Goal: Task Accomplishment & Management: Use online tool/utility

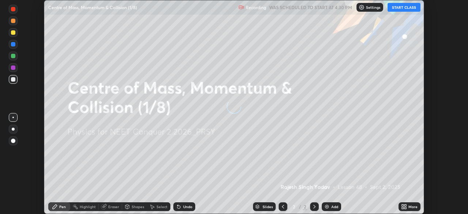
scroll to position [214, 467]
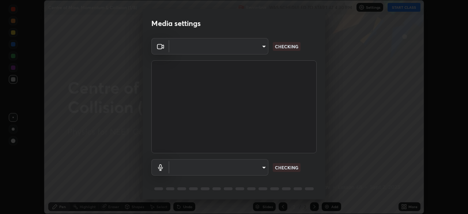
type input "ad6597066c7fc2f7d8a9df135791801f2c5e1b342417c3fbae4c684dc851fcd2"
click at [255, 167] on body "Erase all Centre of Mass, Momentum & Collision (1/8) Recording WAS SCHEDULED TO…" at bounding box center [234, 107] width 468 height 214
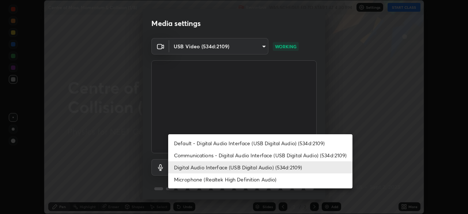
click at [237, 178] on li "Microphone (Realtek High Definition Audio)" at bounding box center [260, 179] width 184 height 12
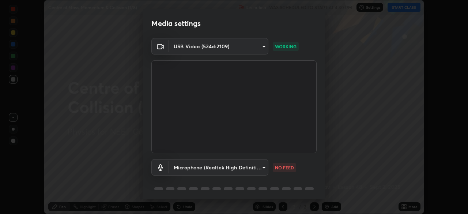
click at [240, 164] on body "Erase all Centre of Mass, Momentum & Collision (1/8) Recording WAS SCHEDULED TO…" at bounding box center [234, 107] width 468 height 214
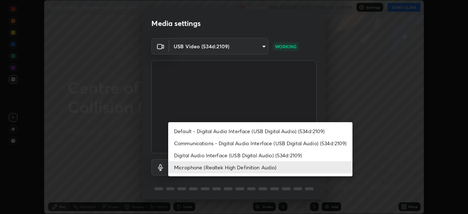
click at [237, 153] on li "Digital Audio Interface (USB Digital Audio) (534d:2109)" at bounding box center [260, 155] width 184 height 12
type input "6c5f27f7fd62254699a83ab764337deb6757b351bfc8fa0988cc7da684c50376"
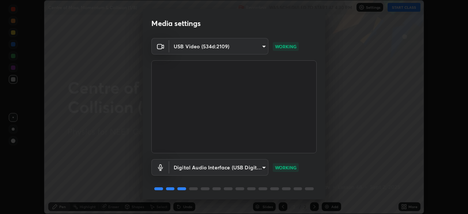
scroll to position [26, 0]
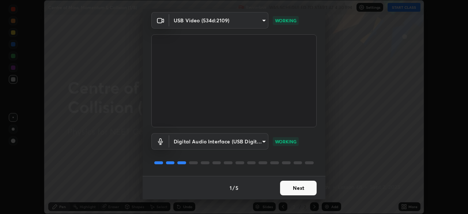
click at [302, 186] on button "Next" at bounding box center [298, 187] width 37 height 15
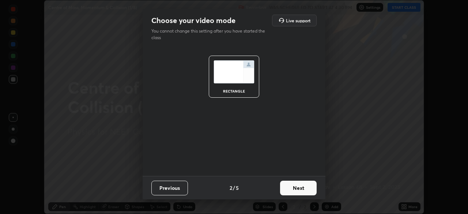
click at [301, 184] on button "Next" at bounding box center [298, 187] width 37 height 15
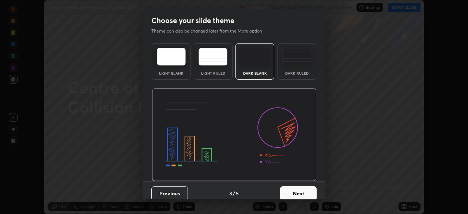
click at [303, 62] on img at bounding box center [296, 57] width 29 height 18
click at [298, 192] on button "Next" at bounding box center [298, 193] width 37 height 15
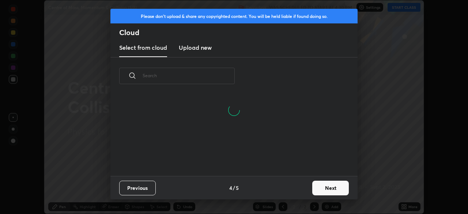
click at [198, 50] on h3 "Upload new" at bounding box center [195, 47] width 33 height 9
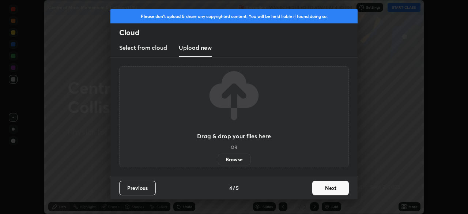
click at [233, 159] on label "Browse" at bounding box center [234, 159] width 33 height 12
click at [218, 159] on input "Browse" at bounding box center [218, 159] width 0 height 12
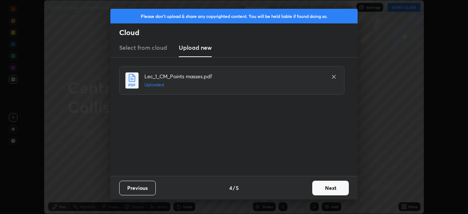
click at [328, 187] on button "Next" at bounding box center [330, 187] width 37 height 15
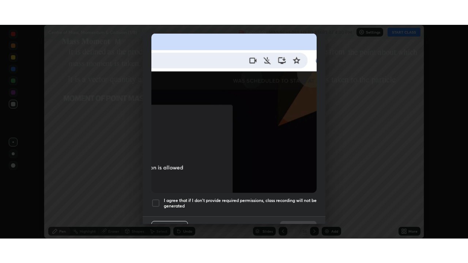
scroll to position [175, 0]
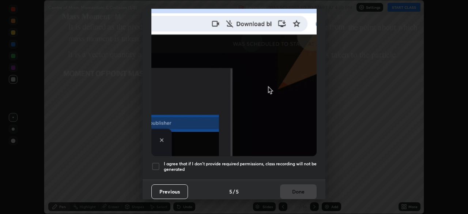
click at [173, 161] on h5 "I agree that if I don't provide required permissions, class recording will not …" at bounding box center [240, 166] width 153 height 11
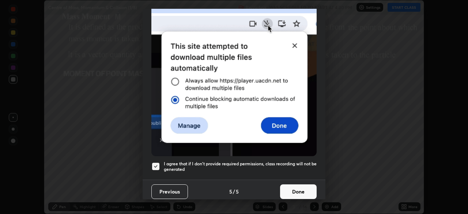
click at [306, 184] on button "Done" at bounding box center [298, 191] width 37 height 15
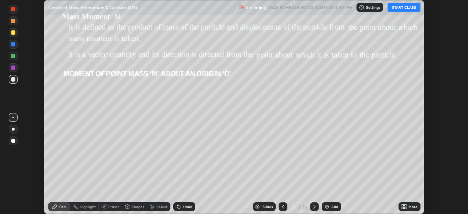
click at [411, 206] on div "More" at bounding box center [412, 207] width 9 height 4
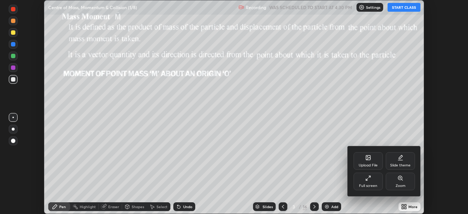
click at [369, 182] on div "Full screen" at bounding box center [367, 181] width 29 height 18
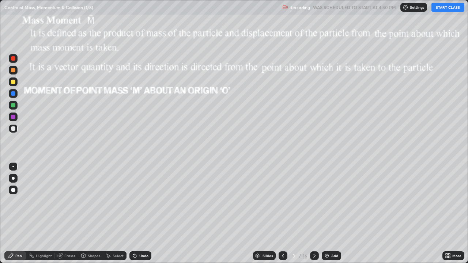
scroll to position [263, 468]
click at [282, 213] on icon at bounding box center [283, 256] width 6 height 6
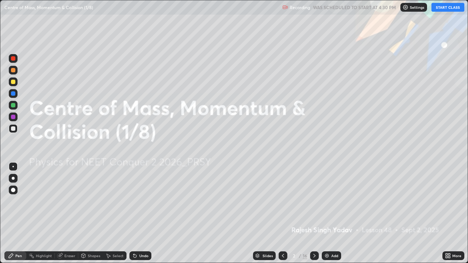
click at [444, 8] on button "START CLASS" at bounding box center [447, 7] width 33 height 9
click at [313, 213] on icon at bounding box center [314, 256] width 6 height 6
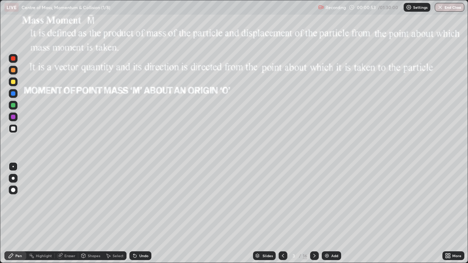
click at [283, 213] on icon at bounding box center [283, 256] width 2 height 4
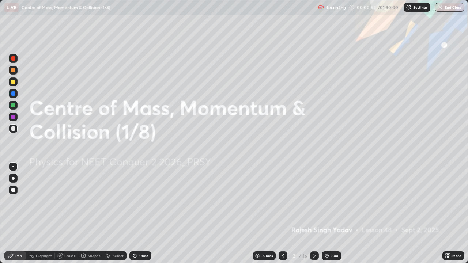
click at [331, 213] on div "Add" at bounding box center [334, 256] width 7 height 4
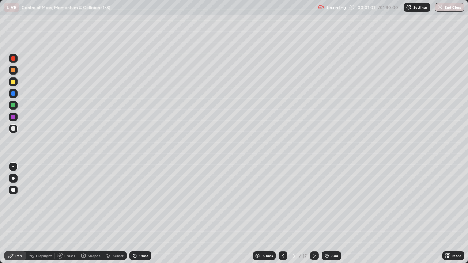
click at [13, 178] on div at bounding box center [13, 178] width 3 height 3
click at [14, 82] on div at bounding box center [13, 82] width 4 height 4
click at [93, 213] on div "Shapes" at bounding box center [94, 256] width 12 height 4
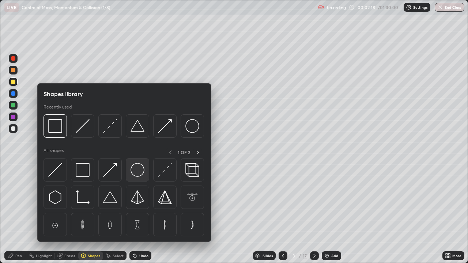
click at [138, 170] on img at bounding box center [137, 170] width 14 height 14
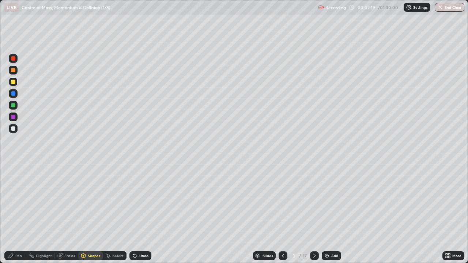
click at [13, 128] on div at bounding box center [13, 128] width 4 height 4
click at [14, 213] on icon at bounding box center [11, 256] width 6 height 6
click at [94, 213] on div "Shapes" at bounding box center [94, 256] width 12 height 4
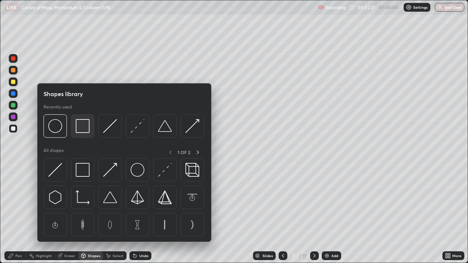
click at [84, 129] on img at bounding box center [83, 126] width 14 height 14
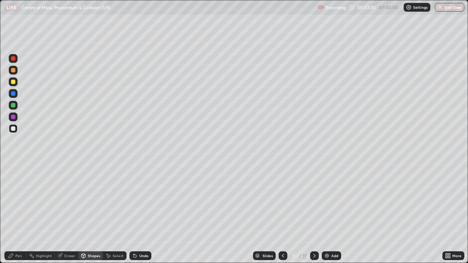
click at [88, 213] on div "Shapes" at bounding box center [94, 256] width 12 height 4
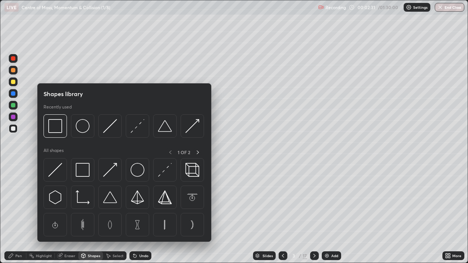
click at [138, 128] on img at bounding box center [137, 126] width 14 height 14
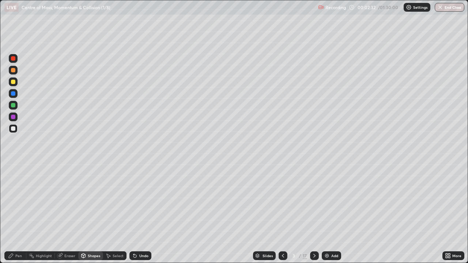
click at [15, 94] on div at bounding box center [13, 93] width 4 height 4
click at [17, 213] on div "Pen" at bounding box center [18, 256] width 7 height 4
click at [16, 128] on div at bounding box center [13, 128] width 9 height 9
click at [89, 213] on div "Shapes" at bounding box center [90, 255] width 25 height 9
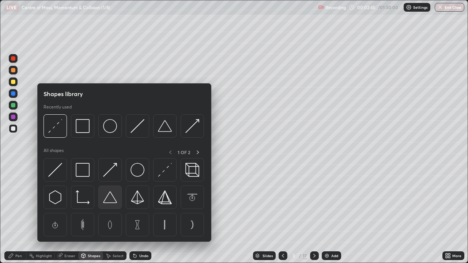
click at [112, 201] on img at bounding box center [110, 197] width 14 height 14
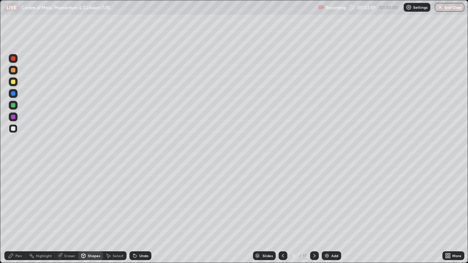
click at [93, 213] on div "Shapes" at bounding box center [94, 256] width 12 height 4
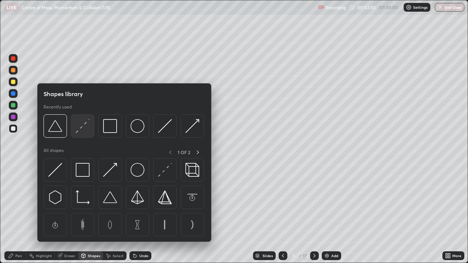
click at [83, 127] on img at bounding box center [83, 126] width 14 height 14
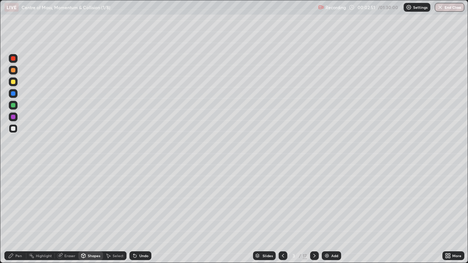
click at [15, 94] on div at bounding box center [13, 93] width 4 height 4
click at [19, 213] on div "Pen" at bounding box center [18, 256] width 7 height 4
click at [16, 128] on div at bounding box center [13, 128] width 9 height 9
click at [140, 213] on div "Undo" at bounding box center [143, 256] width 9 height 4
click at [94, 213] on div "Shapes" at bounding box center [94, 256] width 12 height 4
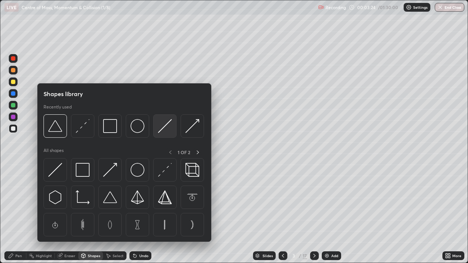
click at [162, 128] on img at bounding box center [165, 126] width 14 height 14
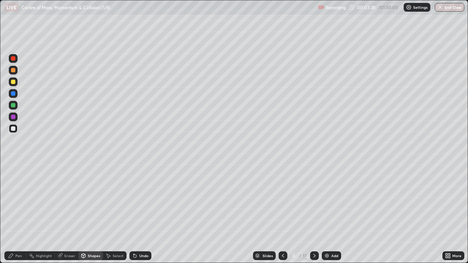
click at [17, 213] on div "Pen" at bounding box center [18, 256] width 7 height 4
click at [315, 213] on icon at bounding box center [314, 256] width 6 height 6
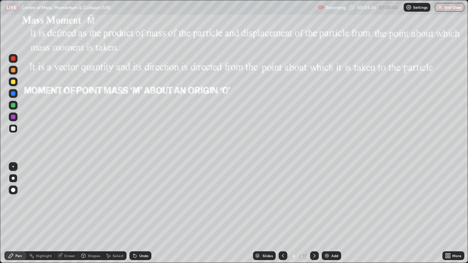
click at [282, 213] on icon at bounding box center [283, 256] width 2 height 4
click at [313, 213] on icon at bounding box center [314, 256] width 6 height 6
click at [94, 213] on div "Shapes" at bounding box center [94, 256] width 12 height 4
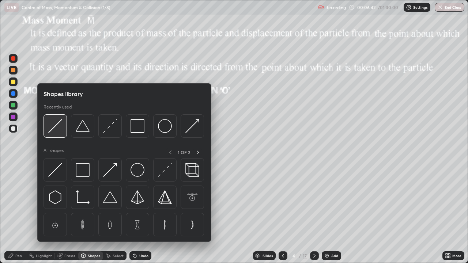
click at [56, 127] on img at bounding box center [55, 126] width 14 height 14
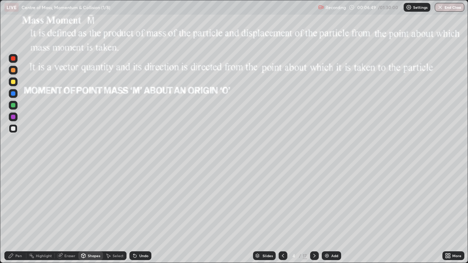
click at [18, 213] on div "Pen" at bounding box center [18, 256] width 7 height 4
click at [14, 106] on div at bounding box center [13, 105] width 4 height 4
click at [134, 213] on icon at bounding box center [134, 256] width 3 height 3
click at [139, 213] on div "Undo" at bounding box center [143, 256] width 9 height 4
click at [142, 213] on div "Undo" at bounding box center [140, 255] width 22 height 9
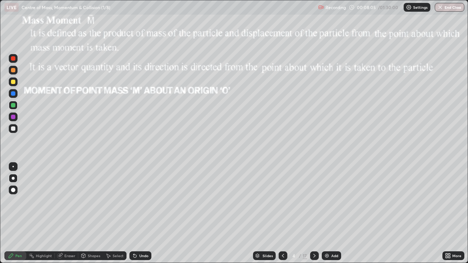
click at [144, 213] on div "Undo" at bounding box center [140, 255] width 22 height 9
click at [146, 213] on div "Undo" at bounding box center [143, 256] width 9 height 4
click at [145, 213] on div "Undo" at bounding box center [143, 256] width 9 height 4
click at [14, 81] on div at bounding box center [13, 82] width 4 height 4
click at [95, 213] on div "Shapes" at bounding box center [94, 256] width 12 height 4
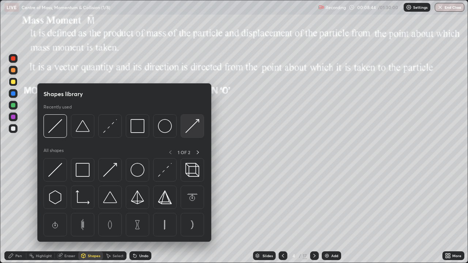
click at [190, 127] on img at bounding box center [192, 126] width 14 height 14
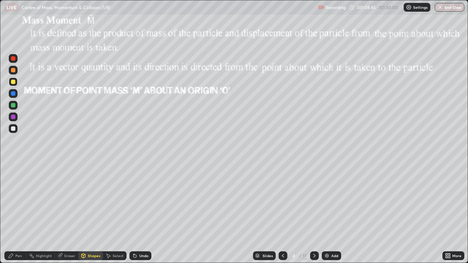
click at [14, 117] on div at bounding box center [13, 117] width 4 height 4
click at [18, 213] on div "Pen" at bounding box center [18, 256] width 7 height 4
click at [313, 213] on icon at bounding box center [314, 256] width 6 height 6
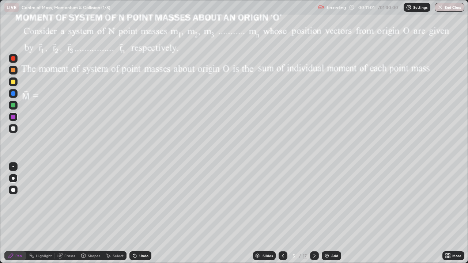
click at [93, 213] on div "Shapes" at bounding box center [94, 256] width 12 height 4
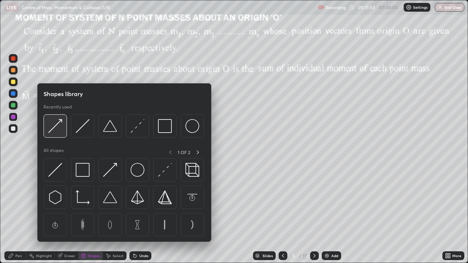
click at [57, 126] on img at bounding box center [55, 126] width 14 height 14
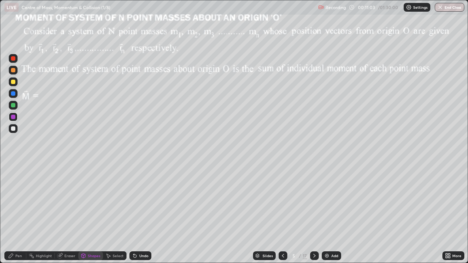
click at [13, 128] on div at bounding box center [13, 128] width 4 height 4
click at [16, 213] on div "Pen" at bounding box center [18, 256] width 7 height 4
click at [17, 116] on div at bounding box center [13, 117] width 9 height 9
click at [88, 213] on div "Shapes" at bounding box center [94, 256] width 12 height 4
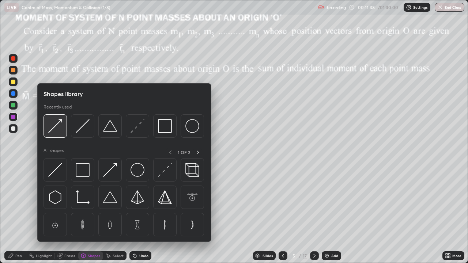
click at [55, 124] on img at bounding box center [55, 126] width 14 height 14
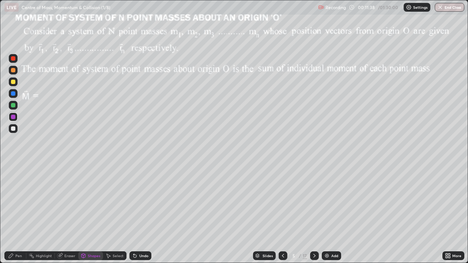
click at [14, 115] on div at bounding box center [13, 117] width 4 height 4
click at [21, 213] on div "Pen" at bounding box center [18, 256] width 7 height 4
click at [15, 81] on div at bounding box center [13, 82] width 4 height 4
click at [14, 129] on div at bounding box center [13, 128] width 4 height 4
click at [90, 213] on div "Shapes" at bounding box center [94, 256] width 12 height 4
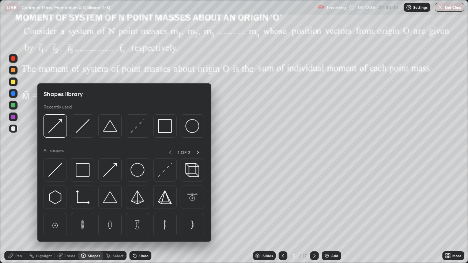
click at [158, 129] on img at bounding box center [165, 126] width 14 height 14
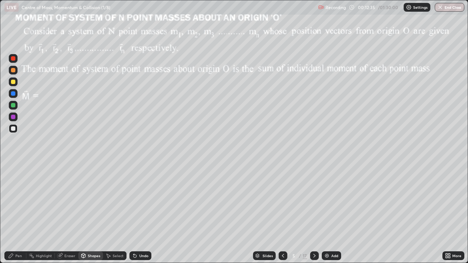
click at [13, 81] on div at bounding box center [13, 82] width 4 height 4
click at [14, 117] on div at bounding box center [13, 117] width 4 height 4
click at [17, 213] on div "Pen" at bounding box center [18, 256] width 7 height 4
click at [296, 213] on div "5" at bounding box center [293, 256] width 7 height 4
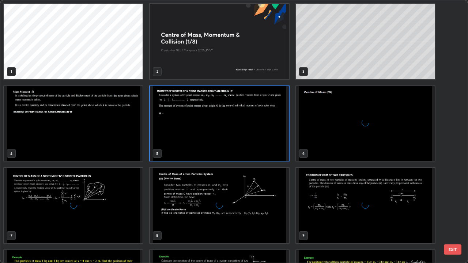
scroll to position [260, 463]
click at [309, 124] on img "grid" at bounding box center [365, 123] width 138 height 75
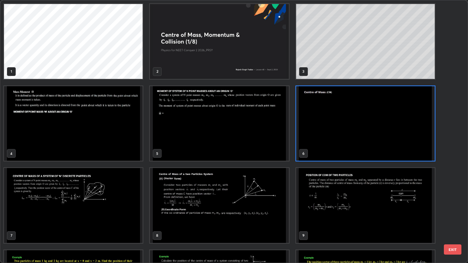
click at [309, 124] on img "grid" at bounding box center [365, 123] width 138 height 75
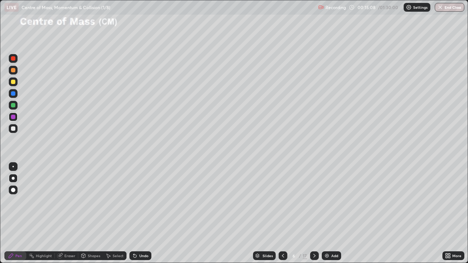
click at [92, 213] on div "Shapes" at bounding box center [94, 256] width 12 height 4
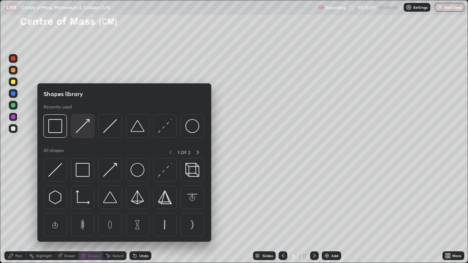
click at [85, 124] on img at bounding box center [83, 126] width 14 height 14
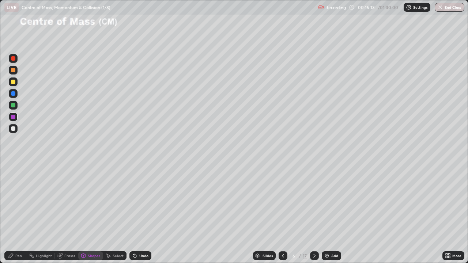
click at [15, 128] on div at bounding box center [13, 128] width 4 height 4
click at [140, 213] on div "Undo" at bounding box center [143, 256] width 9 height 4
click at [90, 213] on div "Shapes" at bounding box center [94, 256] width 12 height 4
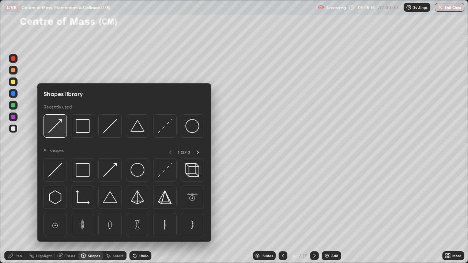
click at [60, 129] on img at bounding box center [55, 126] width 14 height 14
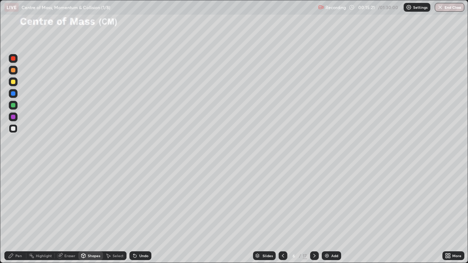
click at [16, 213] on div "Pen" at bounding box center [18, 256] width 7 height 4
click at [69, 213] on div "Eraser" at bounding box center [69, 256] width 11 height 4
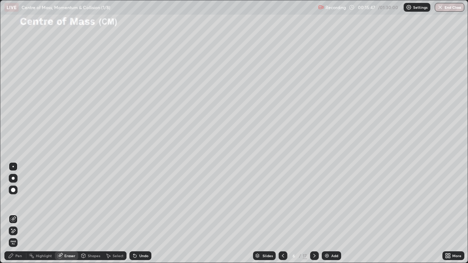
click at [20, 213] on div "Pen" at bounding box center [15, 255] width 22 height 9
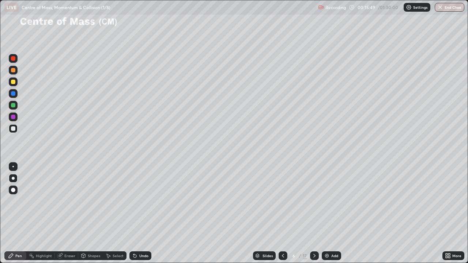
click at [14, 70] on div at bounding box center [13, 70] width 4 height 4
click at [115, 213] on div "Select" at bounding box center [118, 256] width 11 height 4
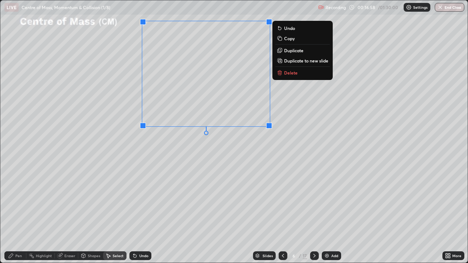
click at [201, 173] on div "0 ° Undo Copy Duplicate Duplicate to new slide Delete" at bounding box center [233, 131] width 467 height 262
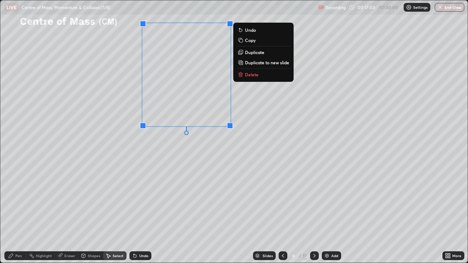
click at [252, 54] on p "Duplicate" at bounding box center [254, 52] width 19 height 6
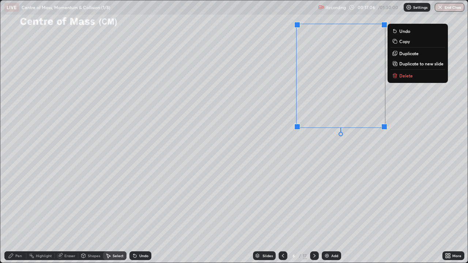
click at [20, 213] on div "Pen" at bounding box center [18, 256] width 7 height 4
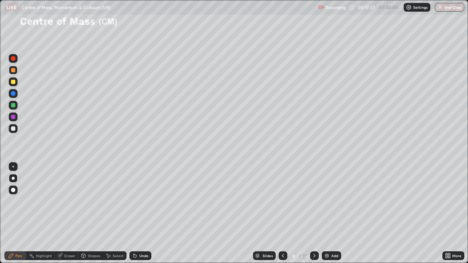
click at [94, 213] on div "Shapes" at bounding box center [94, 256] width 12 height 4
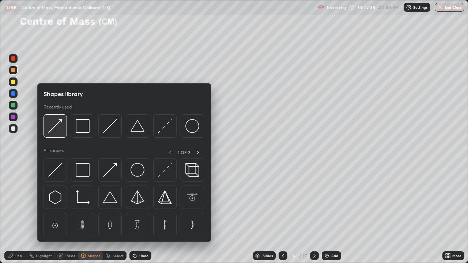
click at [57, 125] on img at bounding box center [55, 126] width 14 height 14
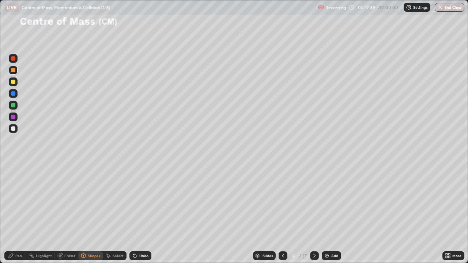
click at [13, 118] on div at bounding box center [13, 117] width 4 height 4
click at [18, 213] on div "Pen" at bounding box center [18, 256] width 7 height 4
click at [94, 213] on div "Shapes" at bounding box center [94, 256] width 12 height 4
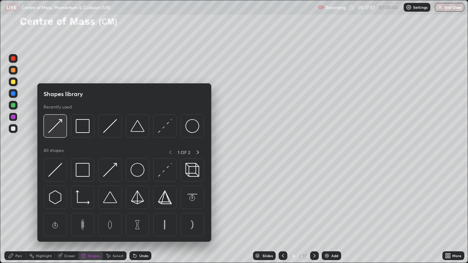
click at [57, 126] on img at bounding box center [55, 126] width 14 height 14
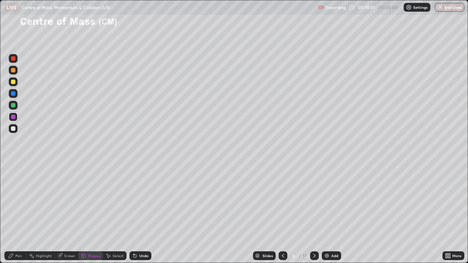
click at [19, 213] on div "Pen" at bounding box center [18, 256] width 7 height 4
click at [14, 128] on div at bounding box center [13, 128] width 4 height 4
click at [88, 213] on div "Shapes" at bounding box center [94, 256] width 12 height 4
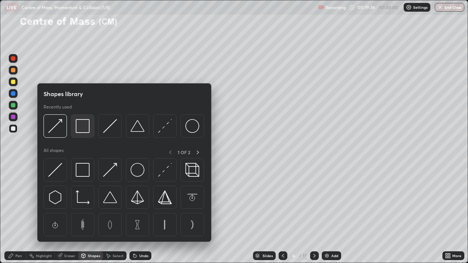
click at [81, 127] on img at bounding box center [83, 126] width 14 height 14
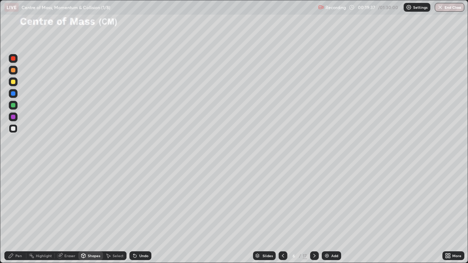
click at [12, 106] on div at bounding box center [13, 105] width 4 height 4
click at [17, 213] on div "Pen" at bounding box center [18, 256] width 7 height 4
click at [14, 71] on div at bounding box center [13, 70] width 4 height 4
click at [14, 119] on div at bounding box center [13, 117] width 4 height 4
click at [14, 104] on div at bounding box center [13, 105] width 4 height 4
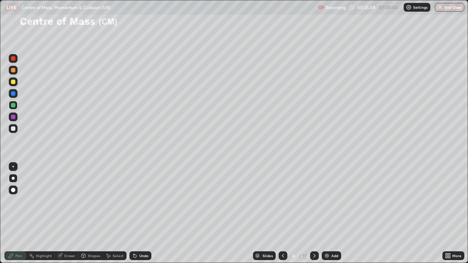
click at [404, 213] on div "Slides 6 / 17 Add" at bounding box center [296, 255] width 291 height 15
click at [419, 213] on div "Slides 6 / 17 Add" at bounding box center [296, 255] width 291 height 15
click at [333, 213] on div "Add" at bounding box center [334, 256] width 7 height 4
click at [13, 129] on div at bounding box center [13, 128] width 4 height 4
click at [93, 213] on div "Shapes" at bounding box center [94, 256] width 12 height 4
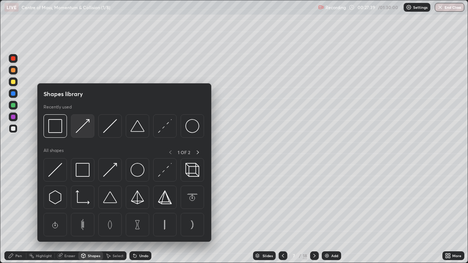
click at [84, 125] on img at bounding box center [83, 126] width 14 height 14
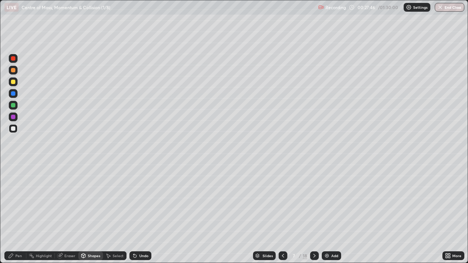
click at [15, 213] on div "Pen" at bounding box center [15, 255] width 22 height 9
click at [13, 82] on div at bounding box center [13, 82] width 4 height 4
click at [90, 213] on div "Shapes" at bounding box center [94, 256] width 12 height 4
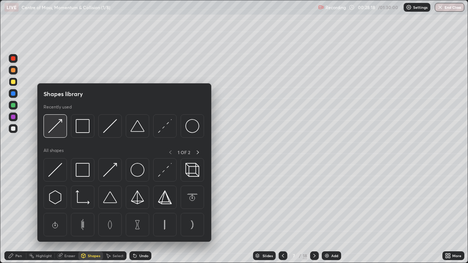
click at [57, 125] on img at bounding box center [55, 126] width 14 height 14
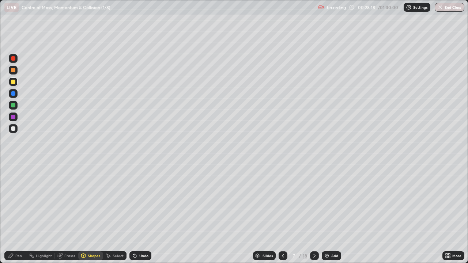
click at [14, 117] on div at bounding box center [13, 117] width 4 height 4
click at [90, 213] on div "Shapes" at bounding box center [90, 255] width 25 height 9
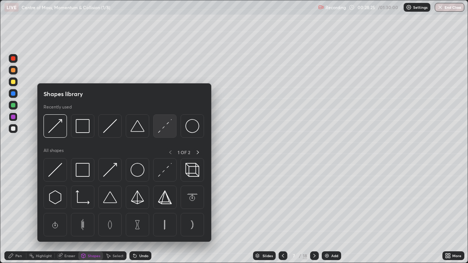
click at [162, 130] on img at bounding box center [165, 126] width 14 height 14
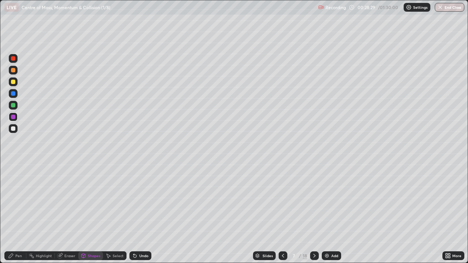
click at [19, 213] on div "Pen" at bounding box center [18, 256] width 7 height 4
click at [16, 128] on div at bounding box center [13, 128] width 9 height 9
click at [93, 213] on div "Shapes" at bounding box center [94, 256] width 12 height 4
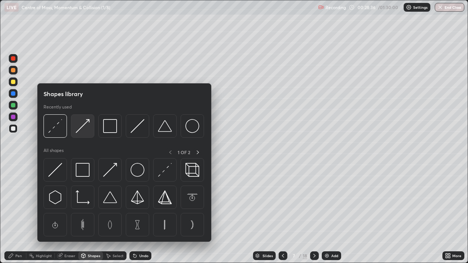
click at [83, 124] on img at bounding box center [83, 126] width 14 height 14
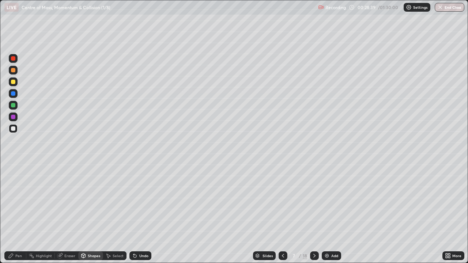
click at [16, 213] on div "Pen" at bounding box center [18, 256] width 7 height 4
click at [14, 81] on div at bounding box center [13, 82] width 4 height 4
click at [333, 213] on div "Add" at bounding box center [334, 256] width 7 height 4
click at [15, 128] on div at bounding box center [13, 128] width 4 height 4
click at [92, 213] on div "Shapes" at bounding box center [94, 256] width 12 height 4
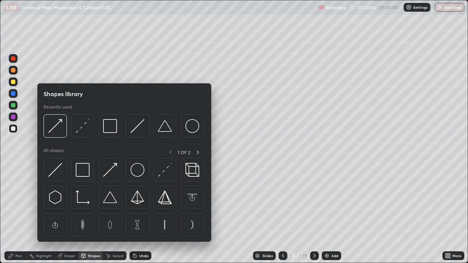
click at [18, 213] on div "Pen" at bounding box center [18, 256] width 7 height 4
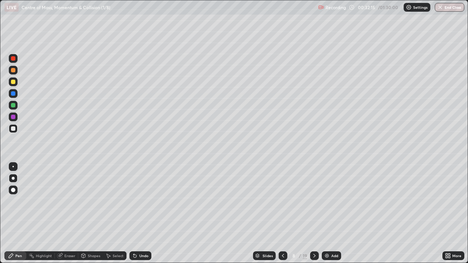
click at [90, 213] on div "Shapes" at bounding box center [94, 256] width 12 height 4
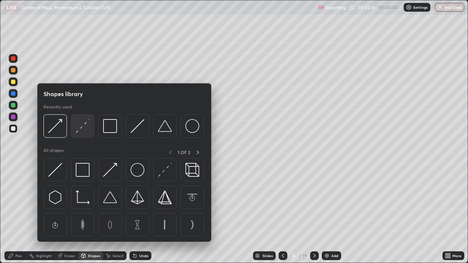
click at [84, 123] on img at bounding box center [83, 126] width 14 height 14
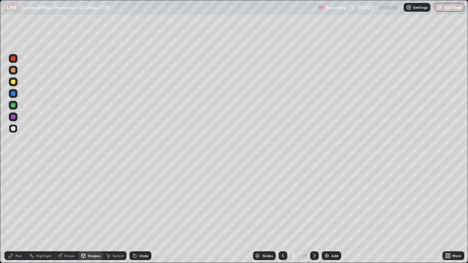
click at [15, 117] on div at bounding box center [13, 117] width 4 height 4
click at [16, 213] on div "Pen" at bounding box center [18, 256] width 7 height 4
click at [15, 129] on div at bounding box center [13, 128] width 4 height 4
click at [14, 81] on div at bounding box center [13, 82] width 4 height 4
click at [14, 119] on div at bounding box center [13, 117] width 4 height 4
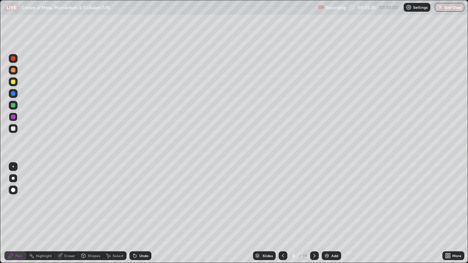
click at [301, 213] on div "8 / 19" at bounding box center [298, 255] width 17 height 7
click at [313, 213] on icon at bounding box center [314, 256] width 6 height 6
click at [315, 213] on icon at bounding box center [314, 256] width 6 height 6
click at [314, 213] on icon at bounding box center [314, 256] width 6 height 6
click at [313, 213] on icon at bounding box center [314, 256] width 6 height 6
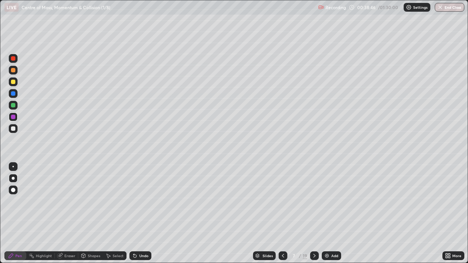
click at [313, 213] on icon at bounding box center [314, 256] width 6 height 6
click at [301, 213] on div "8 / 19" at bounding box center [298, 255] width 17 height 7
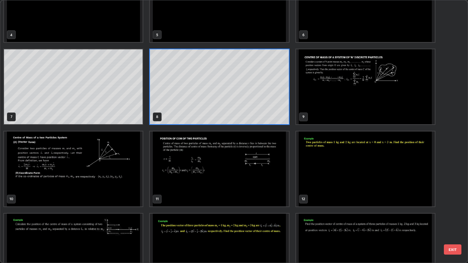
scroll to position [122, 0]
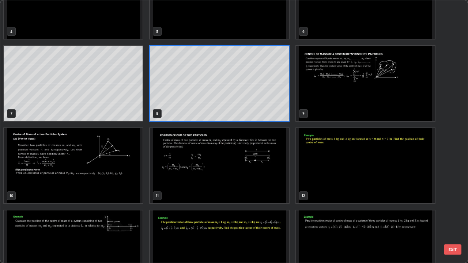
click at [312, 165] on img "grid" at bounding box center [365, 165] width 138 height 75
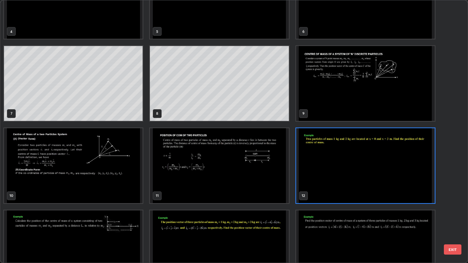
click at [314, 163] on img "grid" at bounding box center [365, 165] width 138 height 75
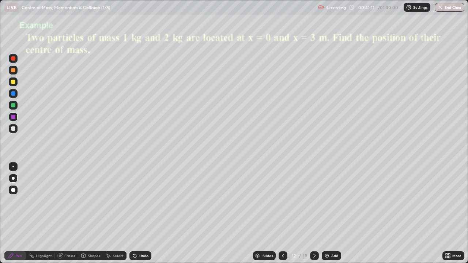
click at [13, 129] on div at bounding box center [13, 128] width 4 height 4
click at [88, 213] on div "Shapes" at bounding box center [94, 256] width 12 height 4
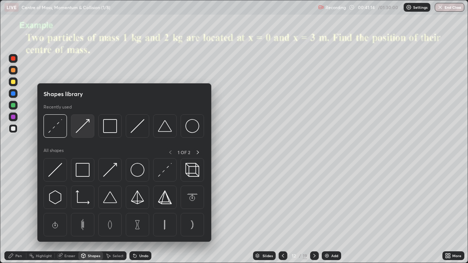
click at [83, 126] on img at bounding box center [83, 126] width 14 height 14
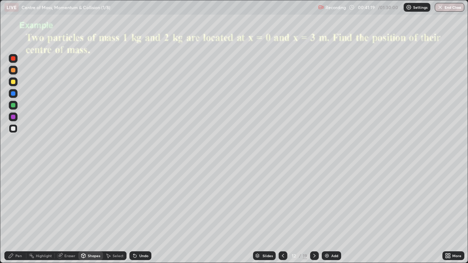
click at [15, 213] on div "Pen" at bounding box center [15, 255] width 22 height 9
click at [13, 83] on div at bounding box center [13, 82] width 4 height 4
click at [15, 117] on div at bounding box center [13, 117] width 4 height 4
click at [283, 213] on icon at bounding box center [283, 256] width 6 height 6
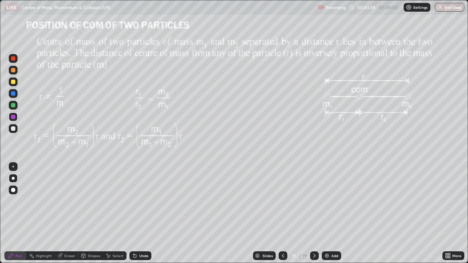
click at [299, 213] on div "/" at bounding box center [300, 256] width 2 height 4
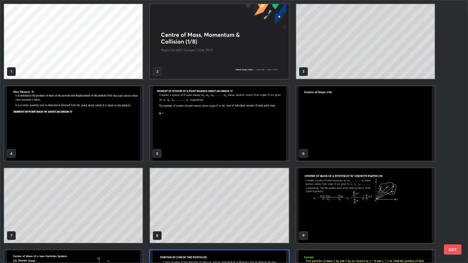
scroll to position [260, 463]
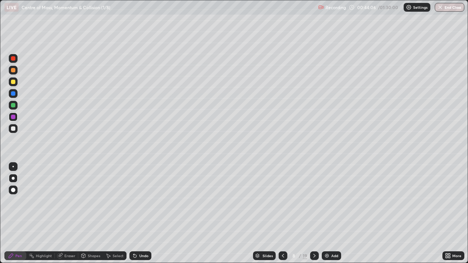
click at [303, 213] on div "19" at bounding box center [305, 255] width 4 height 7
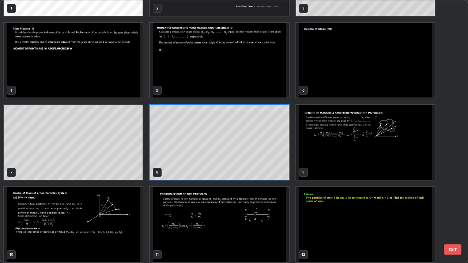
scroll to position [71, 0]
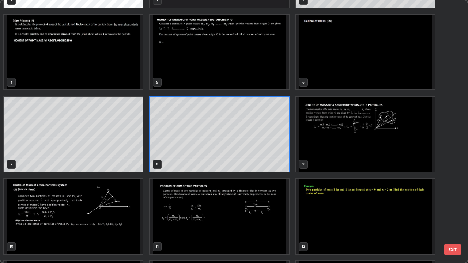
click at [319, 213] on img "grid" at bounding box center [365, 216] width 138 height 75
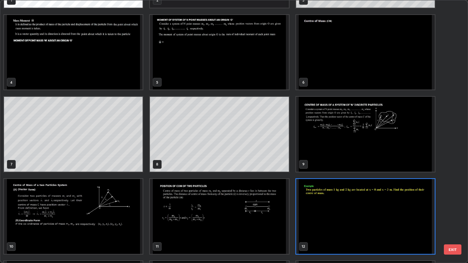
click at [322, 213] on img "grid" at bounding box center [365, 216] width 138 height 75
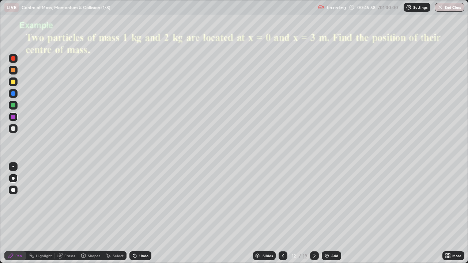
click at [313, 213] on icon at bounding box center [314, 256] width 6 height 6
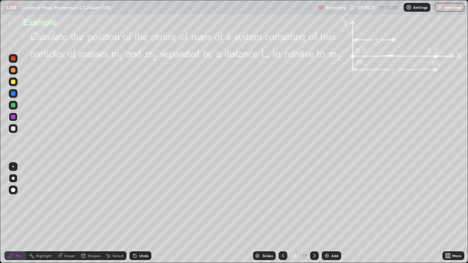
click at [89, 213] on div "Shapes" at bounding box center [94, 256] width 12 height 4
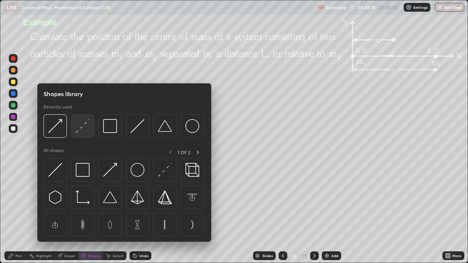
click at [83, 126] on img at bounding box center [83, 126] width 14 height 14
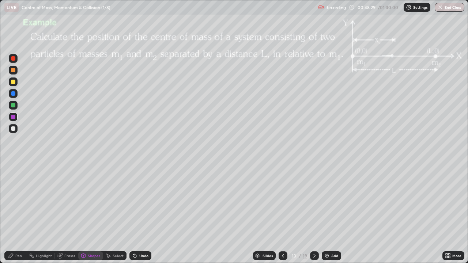
click at [14, 104] on div at bounding box center [13, 105] width 4 height 4
click at [16, 213] on div "Pen" at bounding box center [18, 256] width 7 height 4
click at [14, 128] on div at bounding box center [13, 128] width 4 height 4
click at [14, 105] on div at bounding box center [13, 105] width 4 height 4
click at [89, 213] on div "Shapes" at bounding box center [94, 256] width 12 height 4
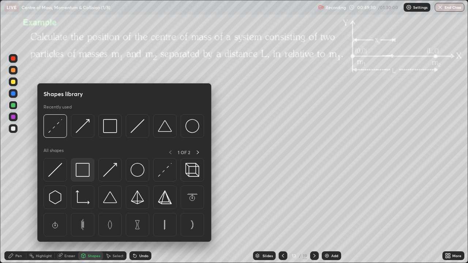
click at [80, 173] on img at bounding box center [83, 170] width 14 height 14
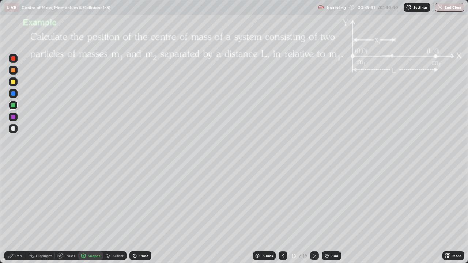
click at [14, 129] on div at bounding box center [13, 128] width 4 height 4
click at [94, 213] on div "Shapes" at bounding box center [94, 256] width 12 height 4
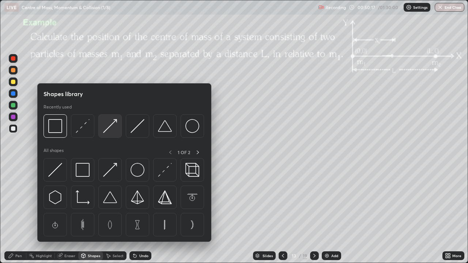
click at [108, 128] on img at bounding box center [110, 126] width 14 height 14
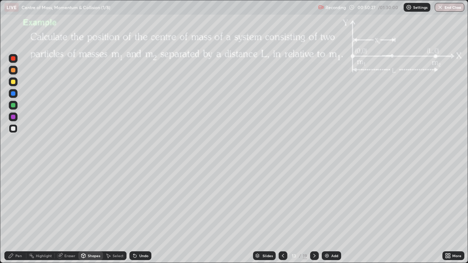
click at [18, 213] on div "Pen" at bounding box center [15, 255] width 22 height 9
click at [16, 128] on div at bounding box center [13, 128] width 9 height 9
click at [14, 82] on div at bounding box center [13, 82] width 4 height 4
click at [315, 213] on icon at bounding box center [314, 256] width 6 height 6
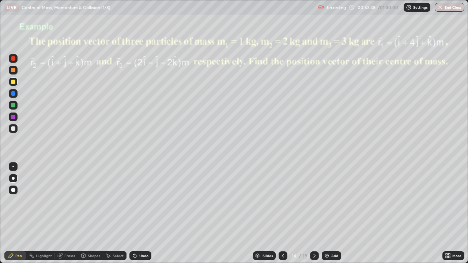
click at [14, 69] on div at bounding box center [13, 70] width 4 height 4
click at [282, 213] on icon at bounding box center [283, 256] width 6 height 6
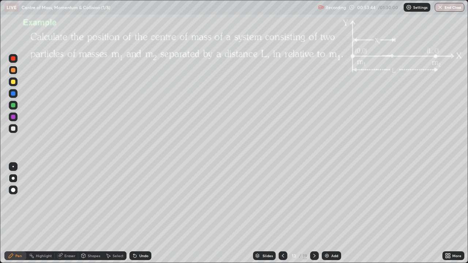
click at [280, 213] on icon at bounding box center [283, 256] width 6 height 6
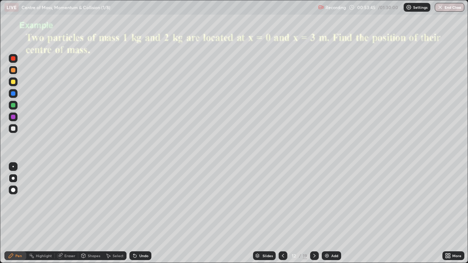
click at [313, 213] on icon at bounding box center [314, 256] width 6 height 6
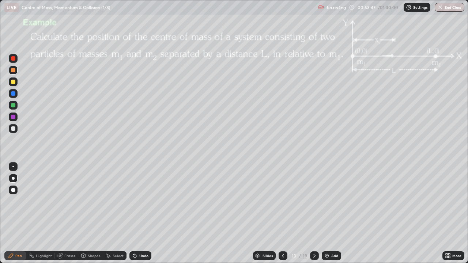
click at [13, 106] on div at bounding box center [13, 105] width 4 height 4
click at [313, 213] on icon at bounding box center [314, 256] width 6 height 6
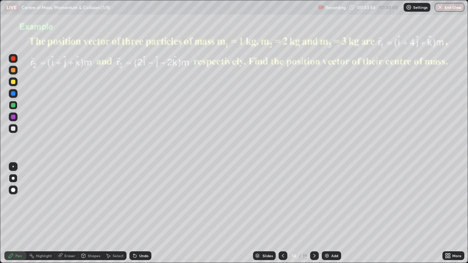
click at [315, 213] on icon at bounding box center [314, 256] width 6 height 6
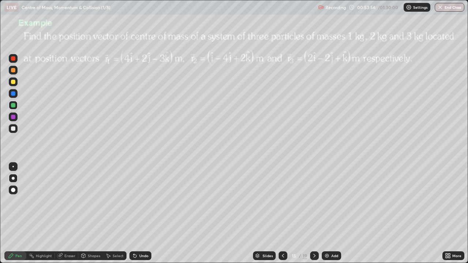
click at [282, 213] on icon at bounding box center [283, 256] width 2 height 4
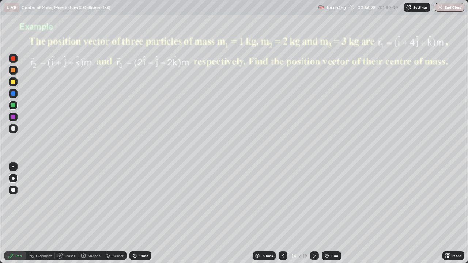
click at [15, 129] on div at bounding box center [13, 128] width 4 height 4
click at [313, 213] on icon at bounding box center [314, 256] width 6 height 6
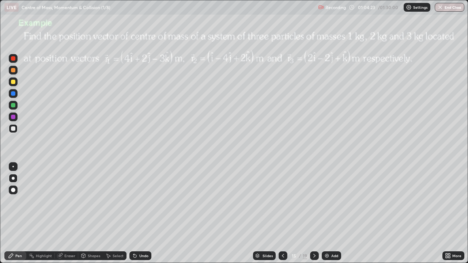
click at [313, 213] on icon at bounding box center [314, 256] width 6 height 6
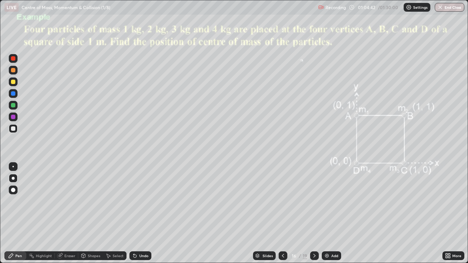
click at [15, 81] on div at bounding box center [13, 82] width 4 height 4
click at [14, 129] on div at bounding box center [13, 128] width 4 height 4
click at [314, 213] on icon at bounding box center [314, 256] width 6 height 6
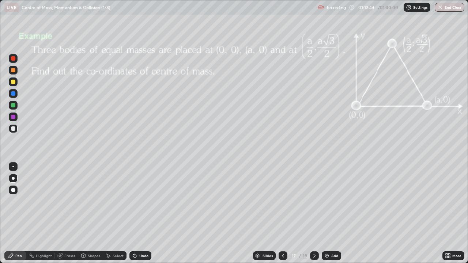
click at [313, 213] on icon at bounding box center [314, 256] width 6 height 6
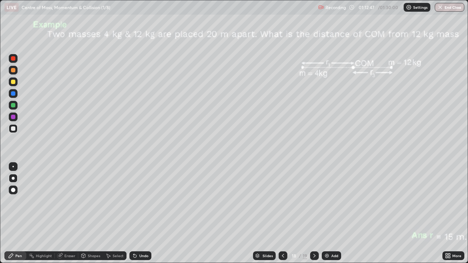
click at [284, 213] on icon at bounding box center [283, 256] width 6 height 6
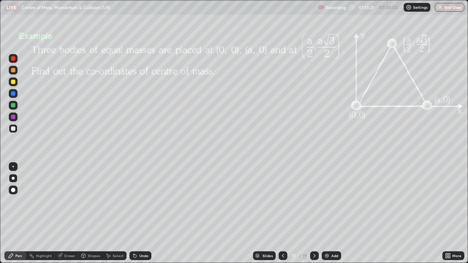
click at [314, 213] on div at bounding box center [314, 255] width 9 height 9
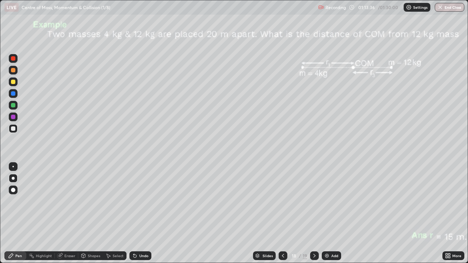
click at [14, 128] on div at bounding box center [13, 128] width 4 height 4
click at [15, 82] on div at bounding box center [13, 82] width 4 height 4
click at [17, 131] on div at bounding box center [13, 129] width 9 height 12
click at [314, 213] on icon at bounding box center [314, 256] width 6 height 6
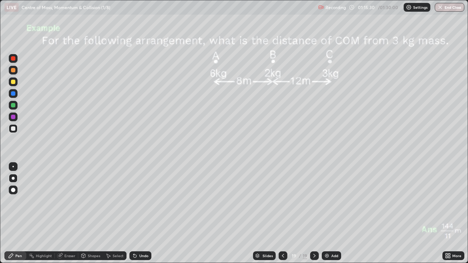
click at [283, 213] on icon at bounding box center [283, 256] width 6 height 6
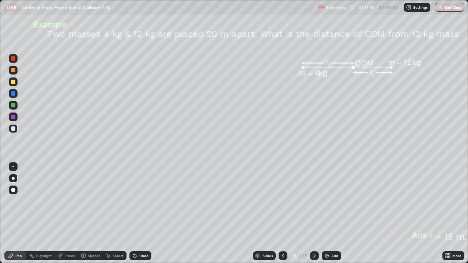
click at [331, 213] on div "Add" at bounding box center [334, 256] width 7 height 4
click at [15, 128] on div at bounding box center [13, 128] width 4 height 4
click at [14, 82] on div at bounding box center [13, 82] width 4 height 4
click at [315, 213] on icon at bounding box center [315, 256] width 6 height 6
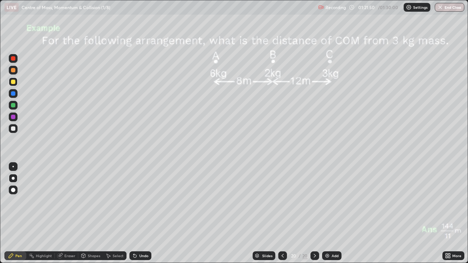
click at [93, 213] on div "Shapes" at bounding box center [90, 255] width 25 height 9
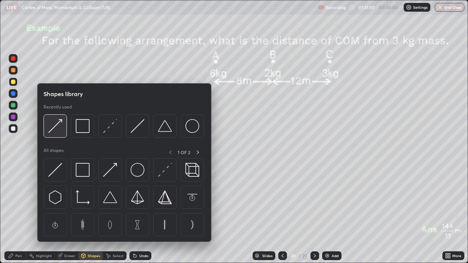
click at [58, 122] on img at bounding box center [55, 126] width 14 height 14
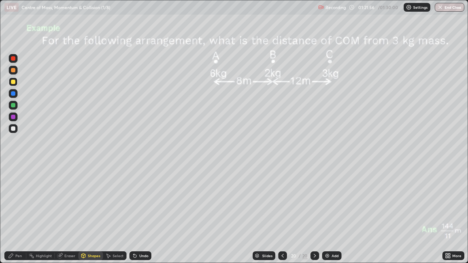
click at [14, 129] on div at bounding box center [13, 128] width 4 height 4
click at [13, 213] on icon at bounding box center [11, 256] width 4 height 4
click at [68, 213] on div "Eraser" at bounding box center [69, 256] width 11 height 4
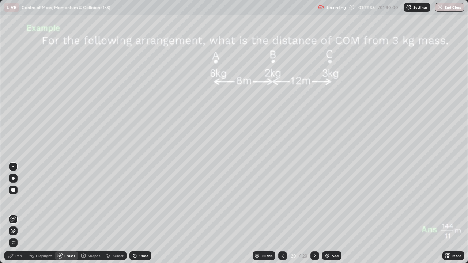
click at [18, 213] on div "Pen" at bounding box center [18, 256] width 7 height 4
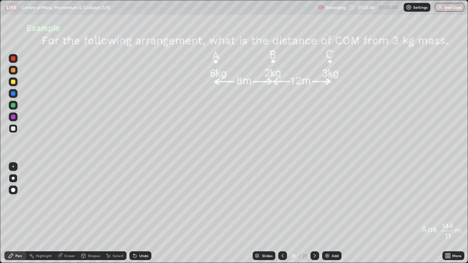
click at [71, 213] on div "Eraser" at bounding box center [69, 256] width 11 height 4
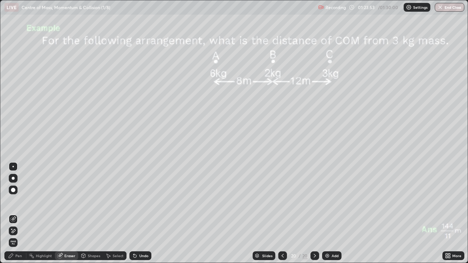
click at [18, 213] on div "Pen" at bounding box center [18, 256] width 7 height 4
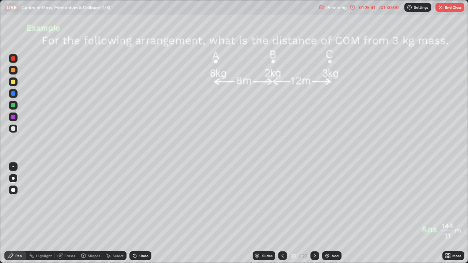
click at [448, 8] on button "End Class" at bounding box center [449, 7] width 29 height 9
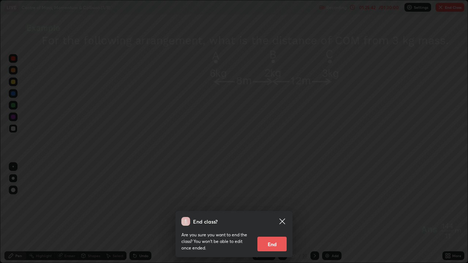
click at [277, 213] on button "End" at bounding box center [271, 244] width 29 height 15
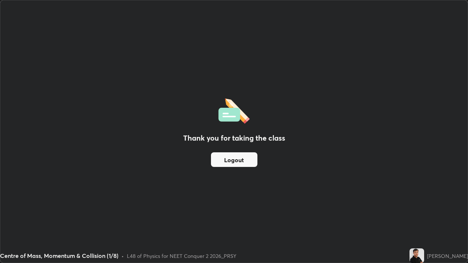
click at [246, 160] on button "Logout" at bounding box center [234, 159] width 46 height 15
